Goal: Navigation & Orientation: Find specific page/section

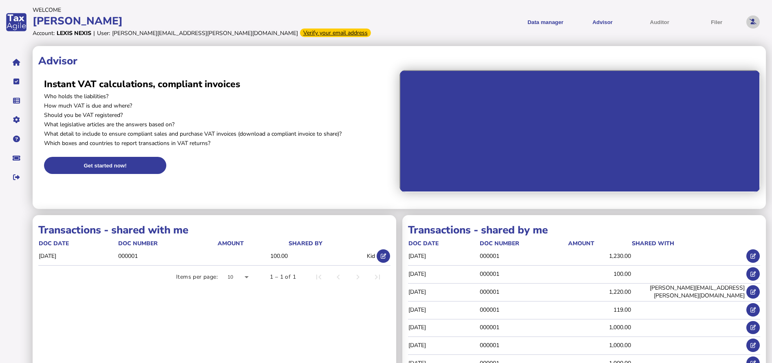
click at [535, 25] on button at bounding box center [752, 21] width 13 height 13
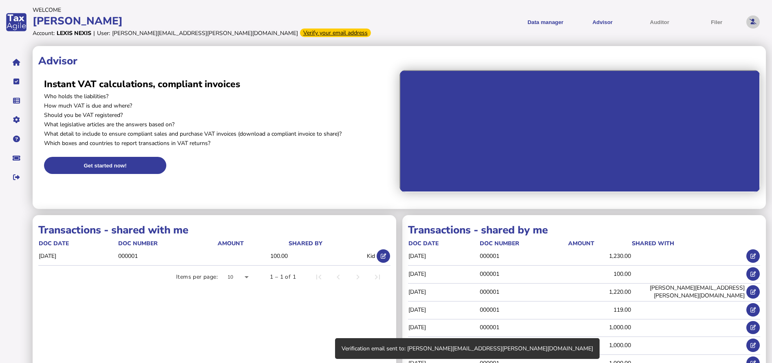
click at [535, 25] on button at bounding box center [752, 21] width 13 height 13
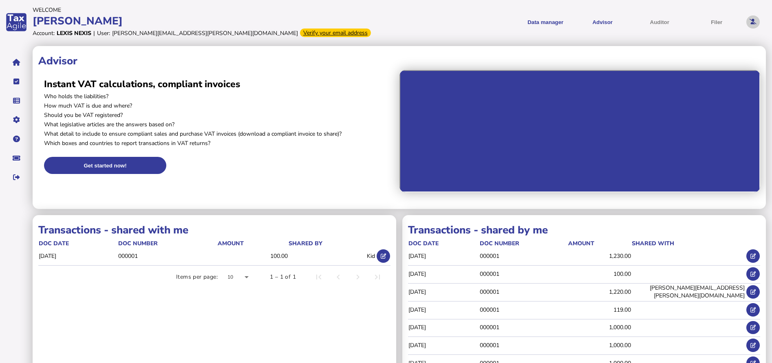
click at [535, 21] on icon at bounding box center [752, 21] width 7 height 5
